Goal: Task Accomplishment & Management: Complete application form

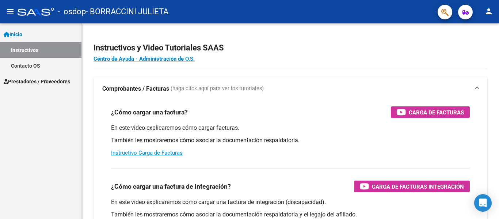
click at [26, 88] on link "Prestadores / Proveedores" at bounding box center [40, 81] width 81 height 16
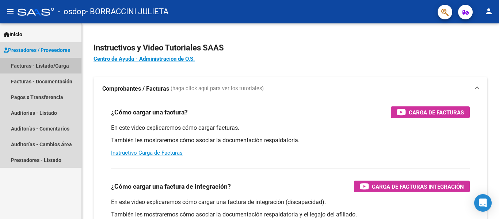
click at [38, 69] on link "Facturas - Listado/Carga" at bounding box center [40, 66] width 81 height 16
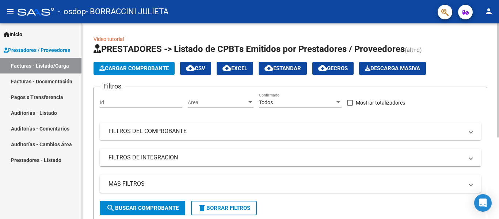
click at [124, 74] on button "Cargar Comprobante" at bounding box center [134, 68] width 81 height 13
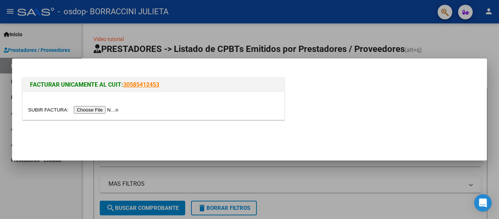
click at [101, 111] on input "file" at bounding box center [74, 110] width 92 height 8
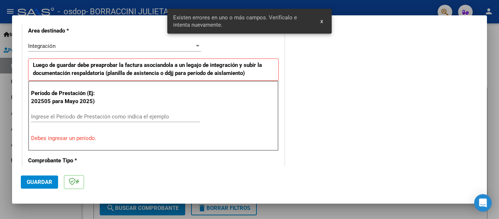
scroll to position [183, 0]
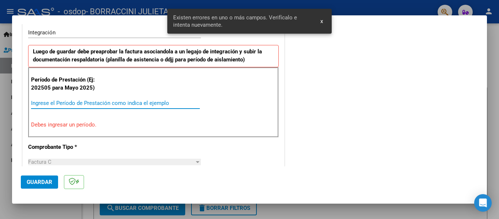
click at [136, 102] on input "Ingrese el Período de Prestación como indica el ejemplo" at bounding box center [115, 103] width 169 height 7
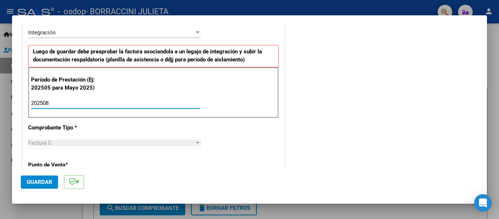
type input "202508"
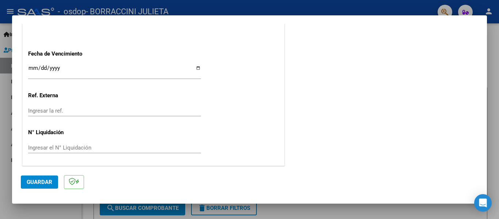
scroll to position [501, 0]
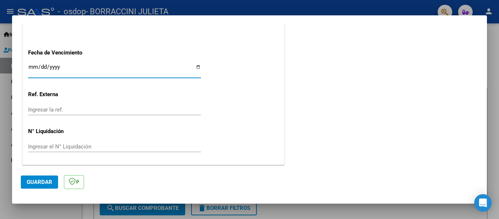
click at [90, 67] on input "Ingresar la fecha" at bounding box center [114, 70] width 173 height 12
click at [196, 68] on input "Ingresar la fecha" at bounding box center [114, 70] width 173 height 12
type input "[DATE]"
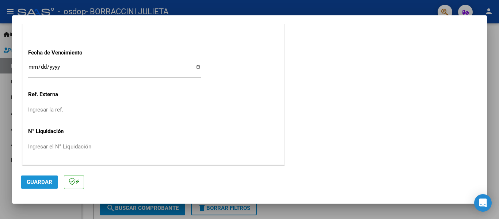
click at [40, 180] on span "Guardar" at bounding box center [40, 182] width 26 height 7
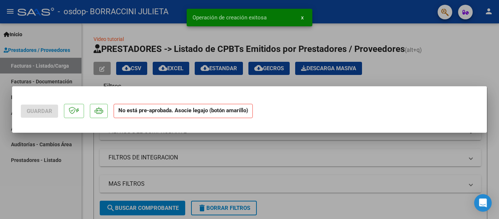
scroll to position [0, 0]
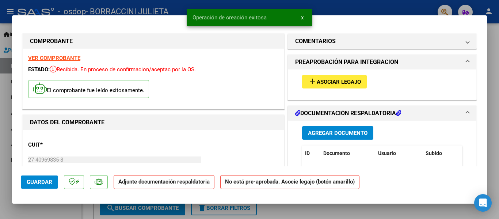
click at [304, 83] on button "add Asociar Legajo" at bounding box center [334, 82] width 65 height 14
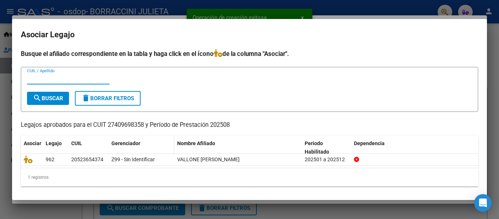
scroll to position [1, 0]
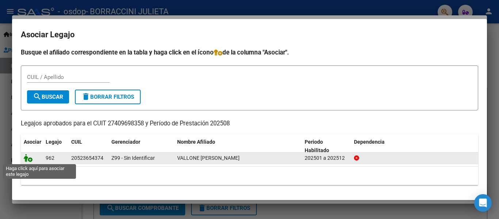
click at [30, 156] on icon at bounding box center [28, 158] width 9 height 8
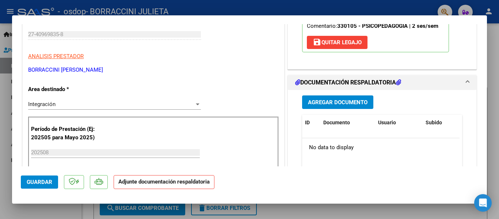
scroll to position [128, 0]
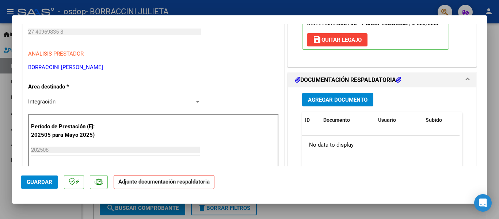
click at [338, 102] on span "Agregar Documento" at bounding box center [338, 99] width 60 height 7
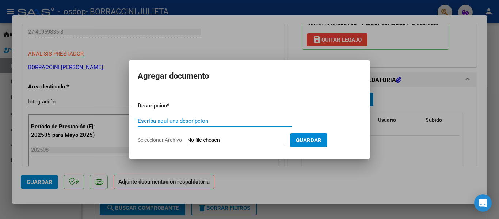
click at [241, 122] on input "Escriba aquí una descripcion" at bounding box center [215, 121] width 154 height 7
drag, startPoint x: 235, startPoint y: 142, endPoint x: 234, endPoint y: 136, distance: 6.3
click at [234, 136] on form "Descripcion * Escriba aquí una descripcion Seleccionar Archivo Guardar" at bounding box center [250, 122] width 224 height 53
click at [234, 143] on input "Seleccionar Archivo" at bounding box center [235, 140] width 97 height 7
click at [251, 138] on input "Seleccionar Archivo" at bounding box center [235, 140] width 97 height 7
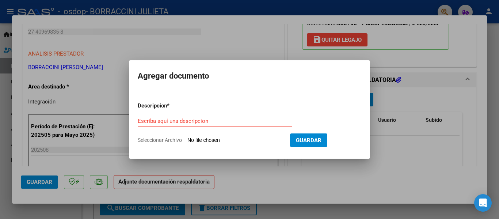
type input "C:\fakepath\Adobe [DEMOGRAPHIC_DATA] [DATE] (3).pdf"
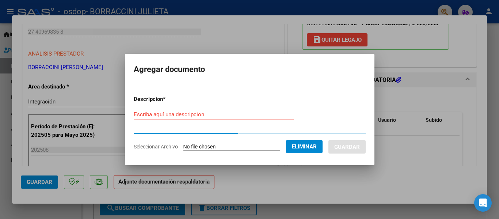
click at [191, 115] on input "Escriba aquí una descripcion" at bounding box center [214, 114] width 160 height 7
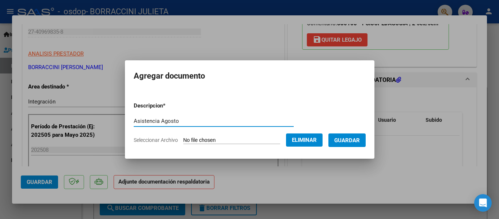
type input "Asistencia Agosto"
click at [360, 140] on span "Guardar" at bounding box center [347, 140] width 26 height 7
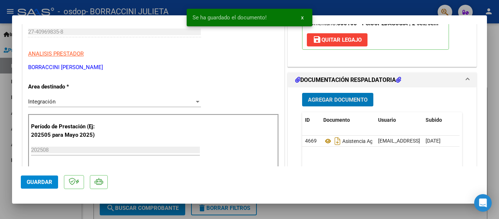
click at [337, 101] on span "Agregar Documento" at bounding box center [338, 99] width 60 height 7
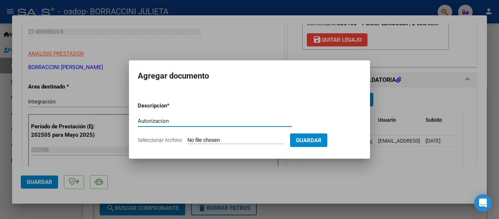
type input "Autorizacion"
click at [236, 141] on input "Seleccionar Archivo" at bounding box center [235, 140] width 97 height 7
type input "C:\fakepath\AUTORIZACION VALLONE.png"
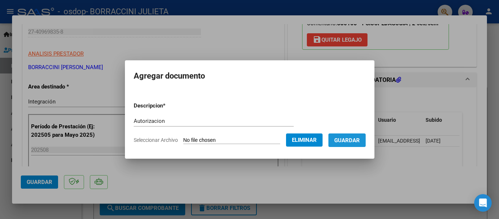
click at [350, 139] on span "Guardar" at bounding box center [347, 140] width 26 height 7
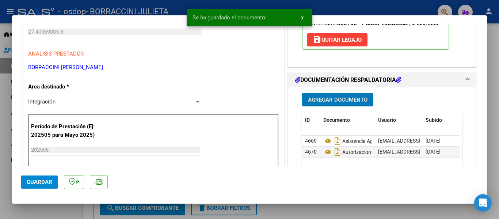
click at [50, 180] on span "Guardar" at bounding box center [40, 182] width 26 height 7
click at [494, 122] on div at bounding box center [249, 109] width 499 height 219
type input "$ 0,00"
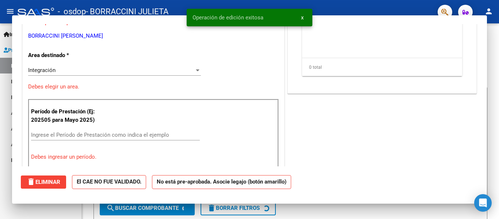
scroll to position [106, 0]
